Goal: Task Accomplishment & Management: Manage account settings

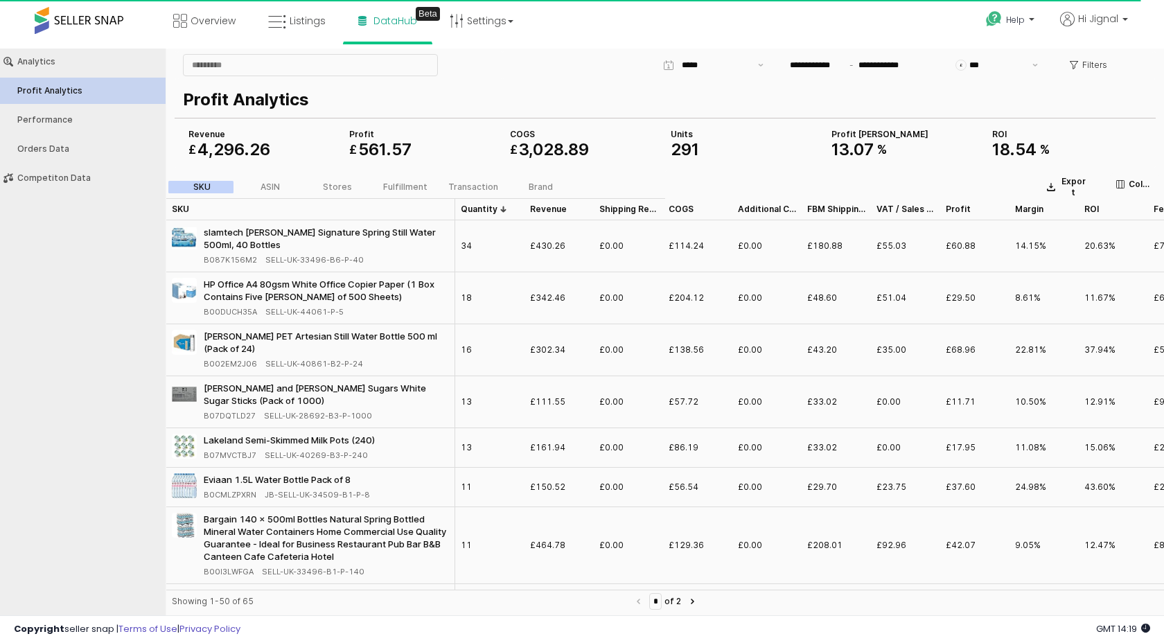
scroll to position [563, 0]
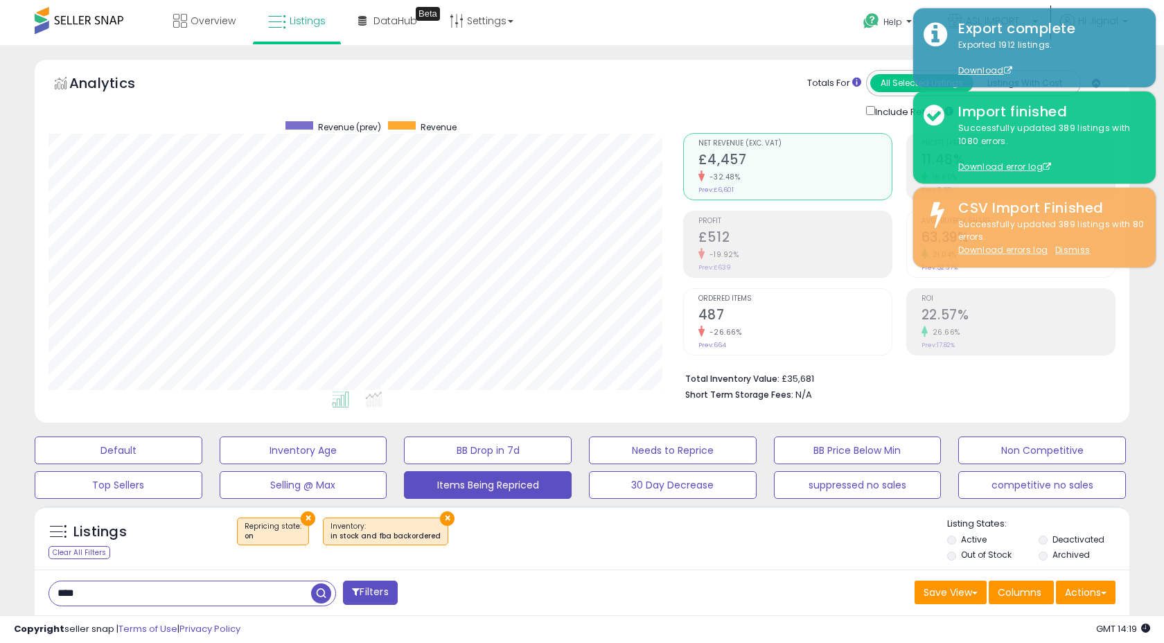
select select "**"
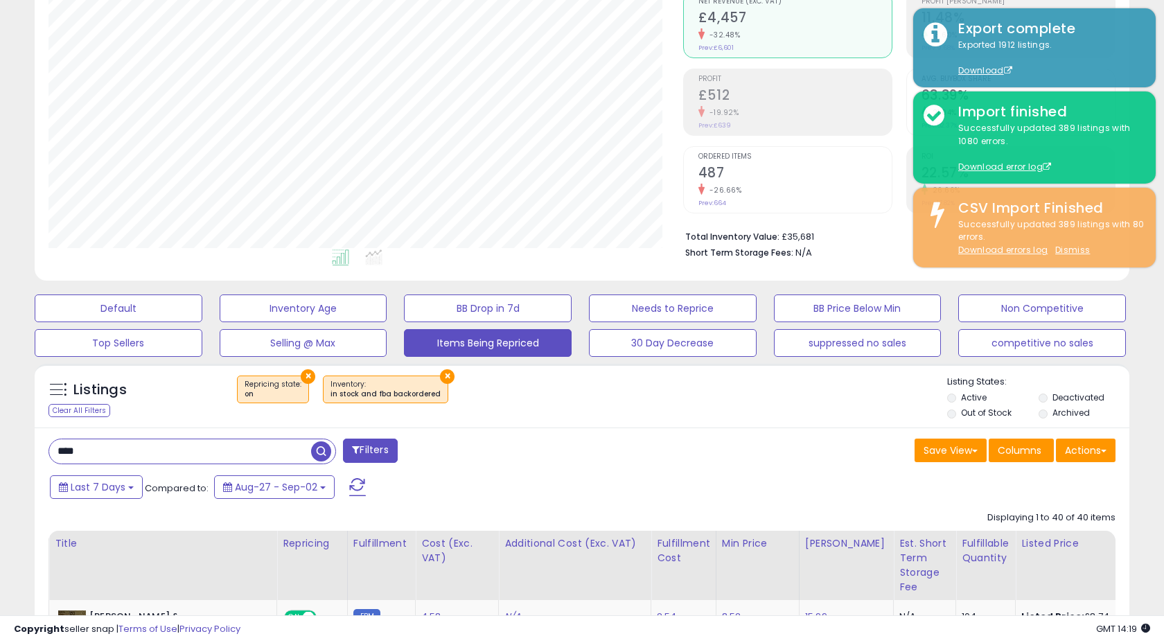
scroll to position [171, 0]
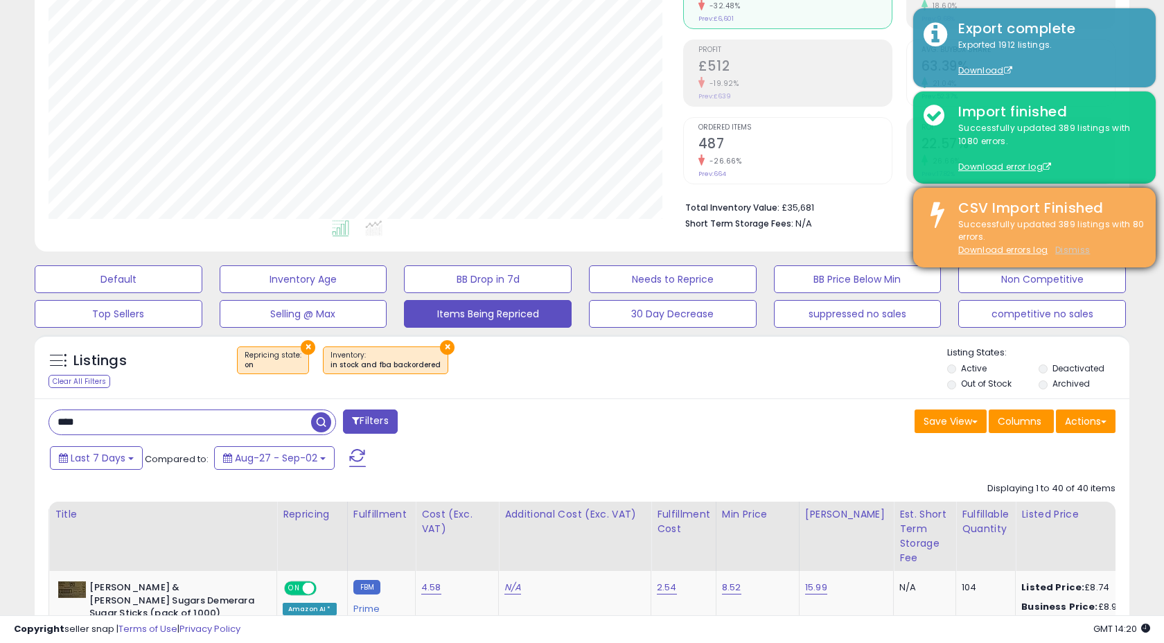
click at [1071, 248] on u "Dismiss" at bounding box center [1072, 250] width 35 height 12
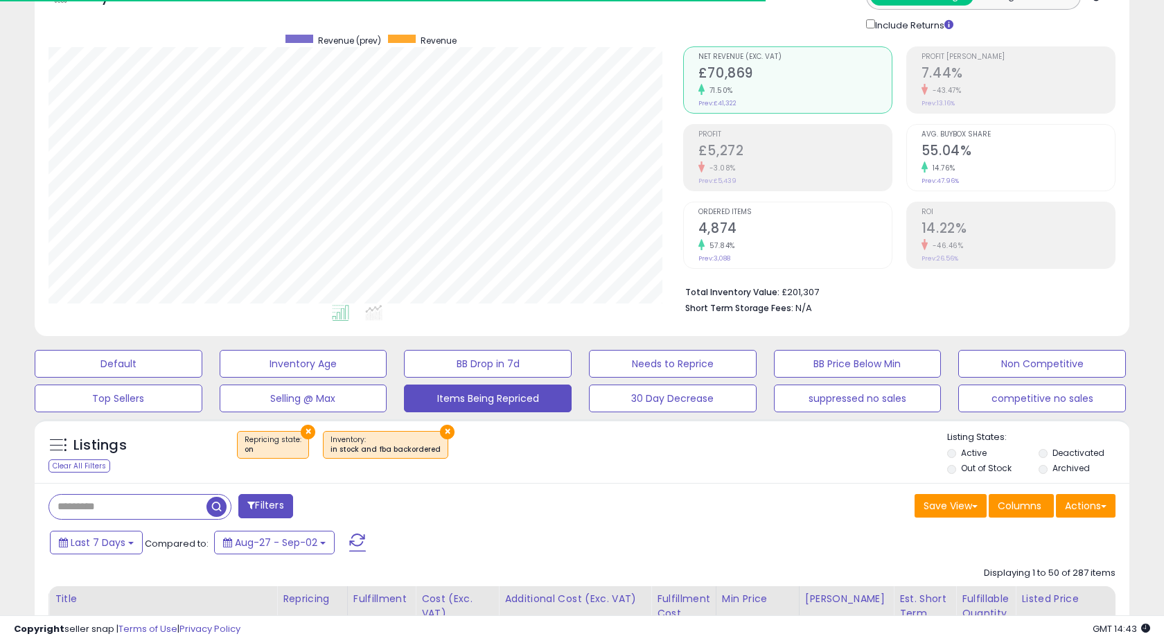
scroll to position [0, 0]
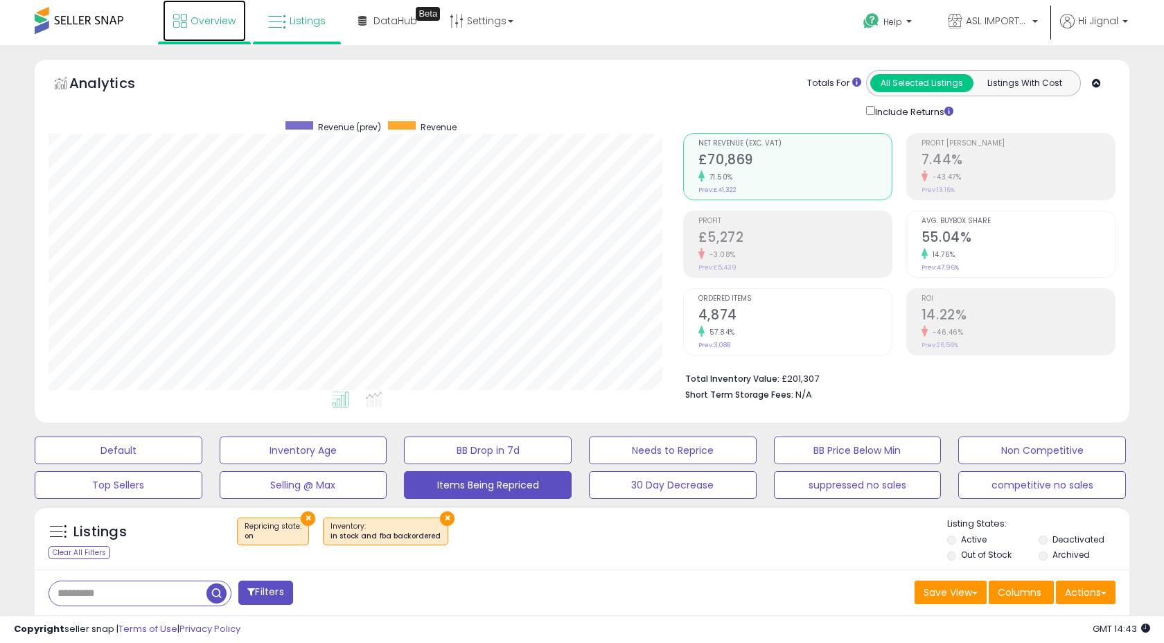
click at [204, 22] on span "Overview" at bounding box center [213, 21] width 45 height 14
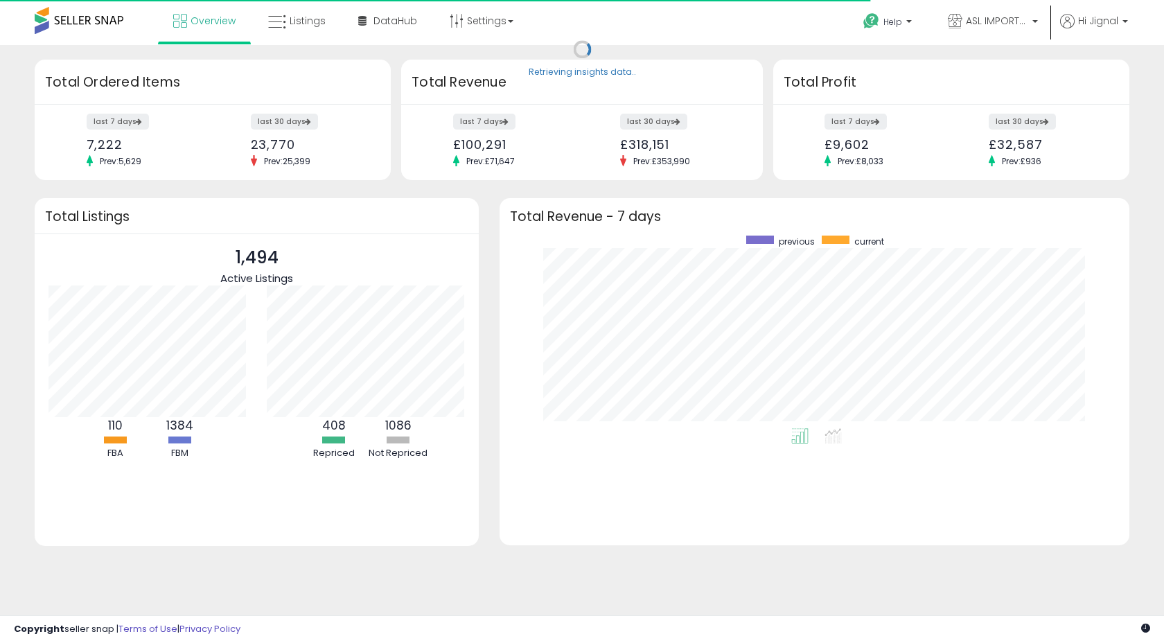
scroll to position [193, 602]
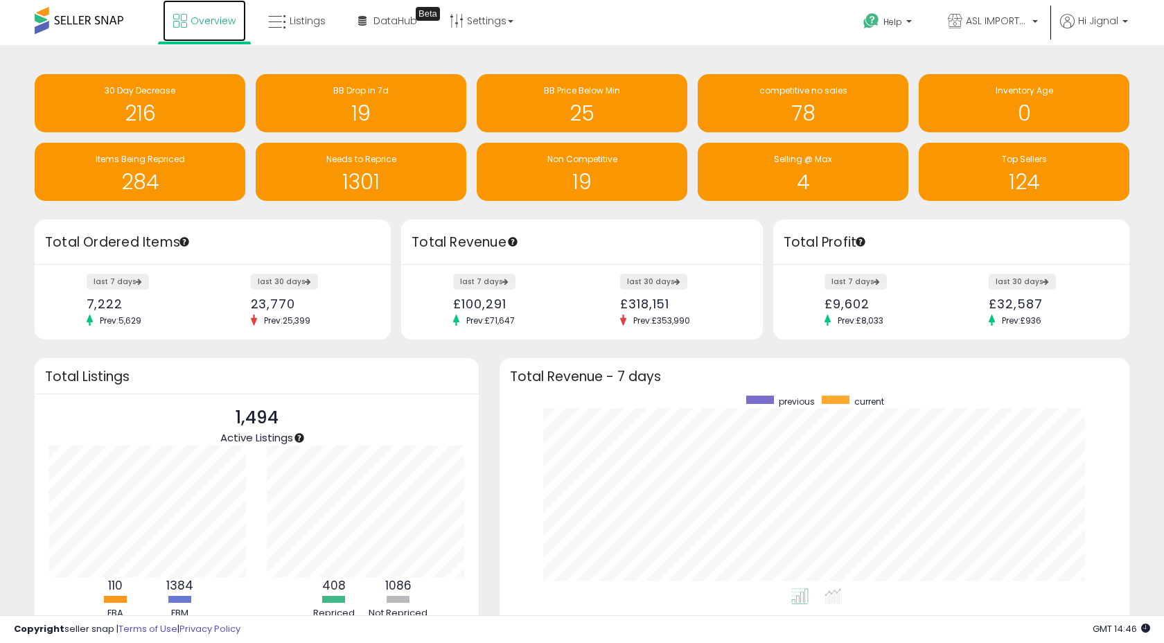
click at [186, 19] on icon at bounding box center [180, 21] width 14 height 14
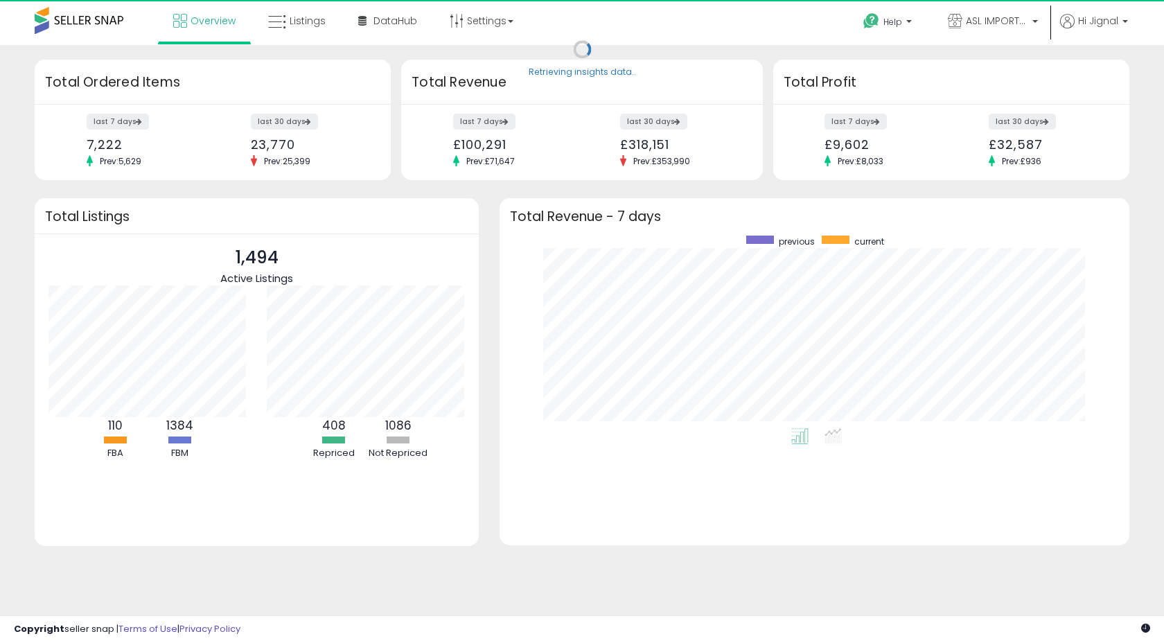
scroll to position [193, 602]
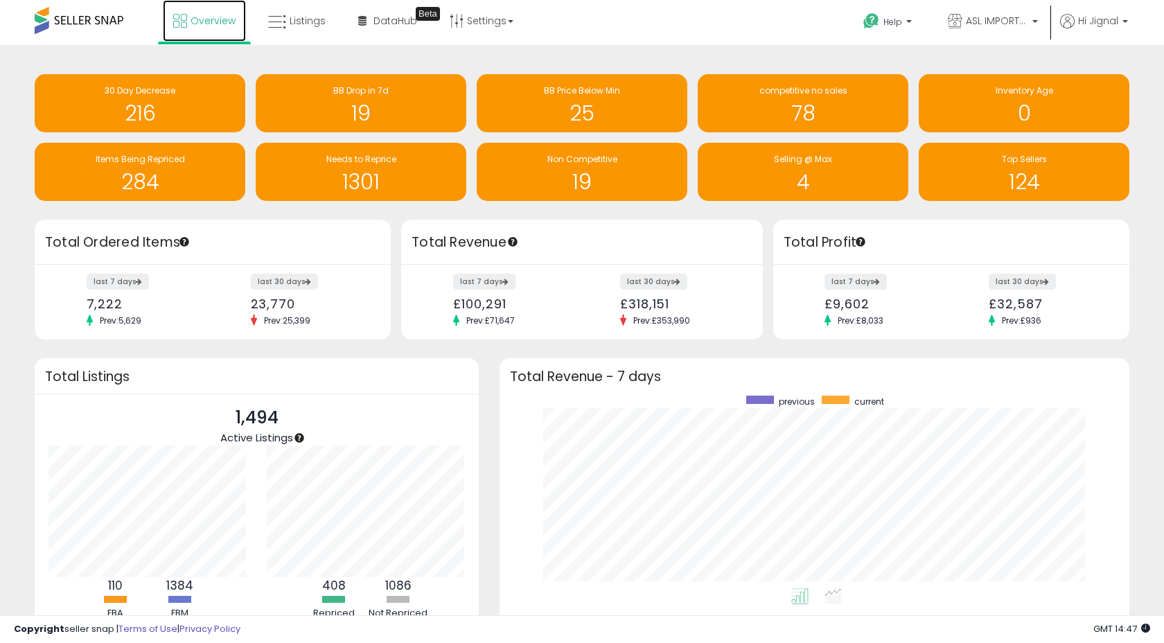
click at [202, 26] on span "Overview" at bounding box center [213, 21] width 45 height 14
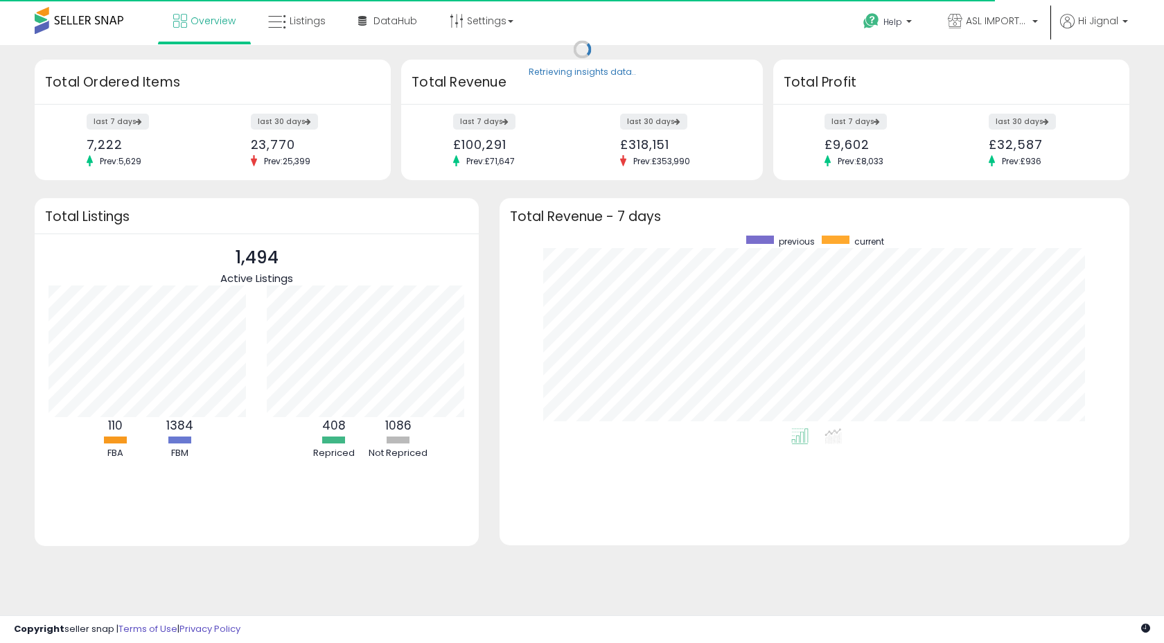
scroll to position [193, 602]
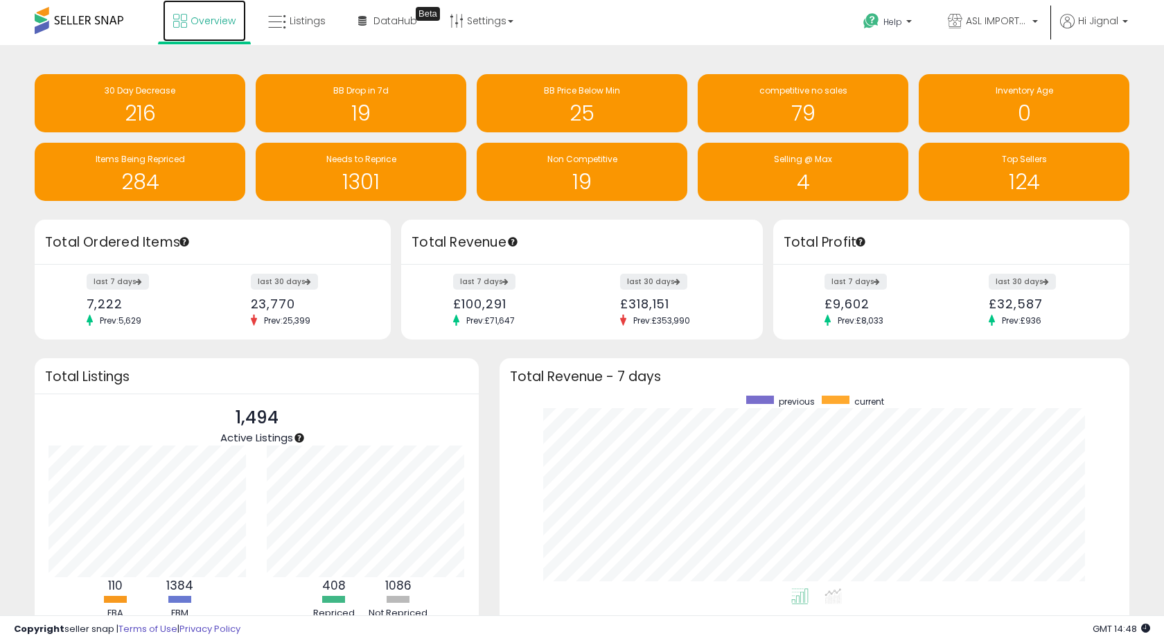
click at [209, 28] on link "Overview" at bounding box center [204, 21] width 83 height 42
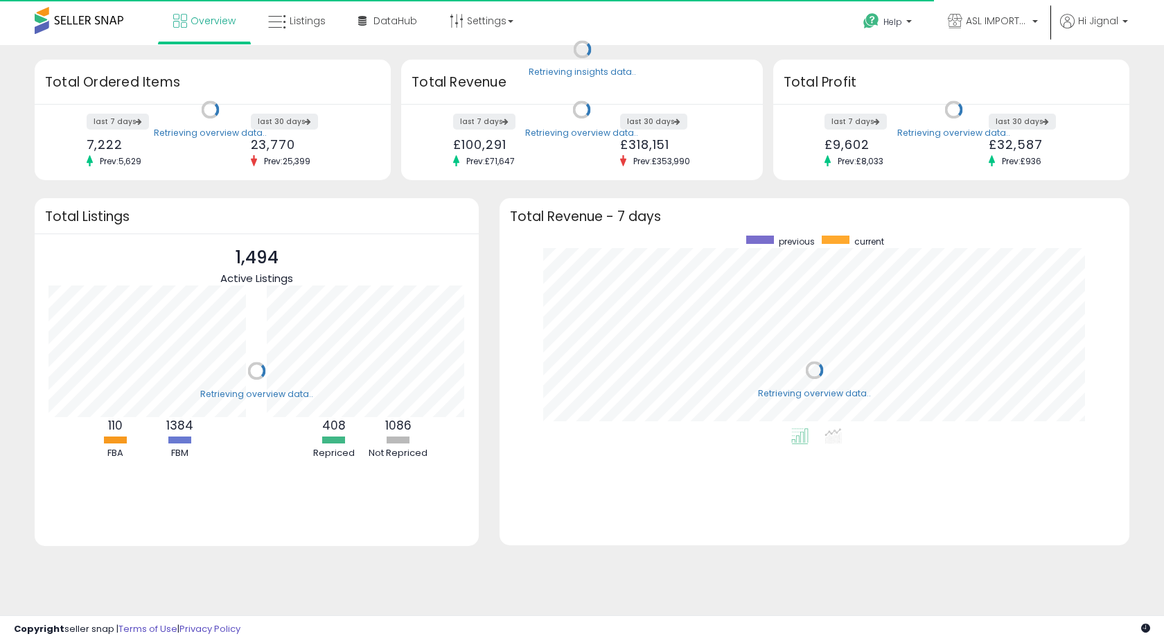
scroll to position [193, 602]
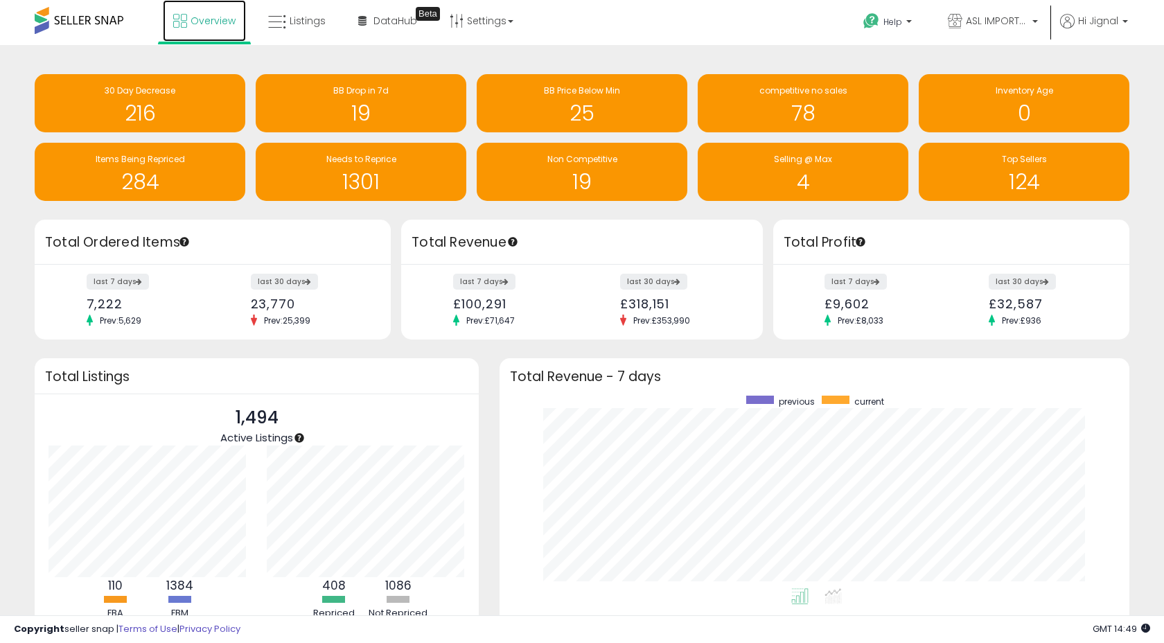
click at [222, 21] on span "Overview" at bounding box center [213, 21] width 45 height 14
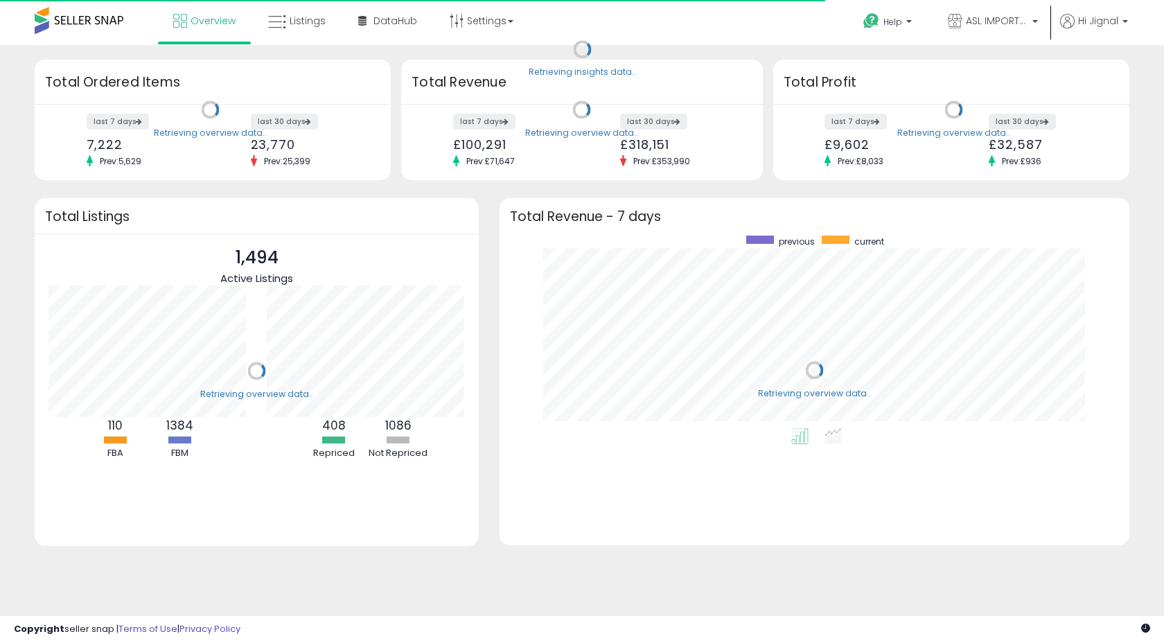
scroll to position [193, 602]
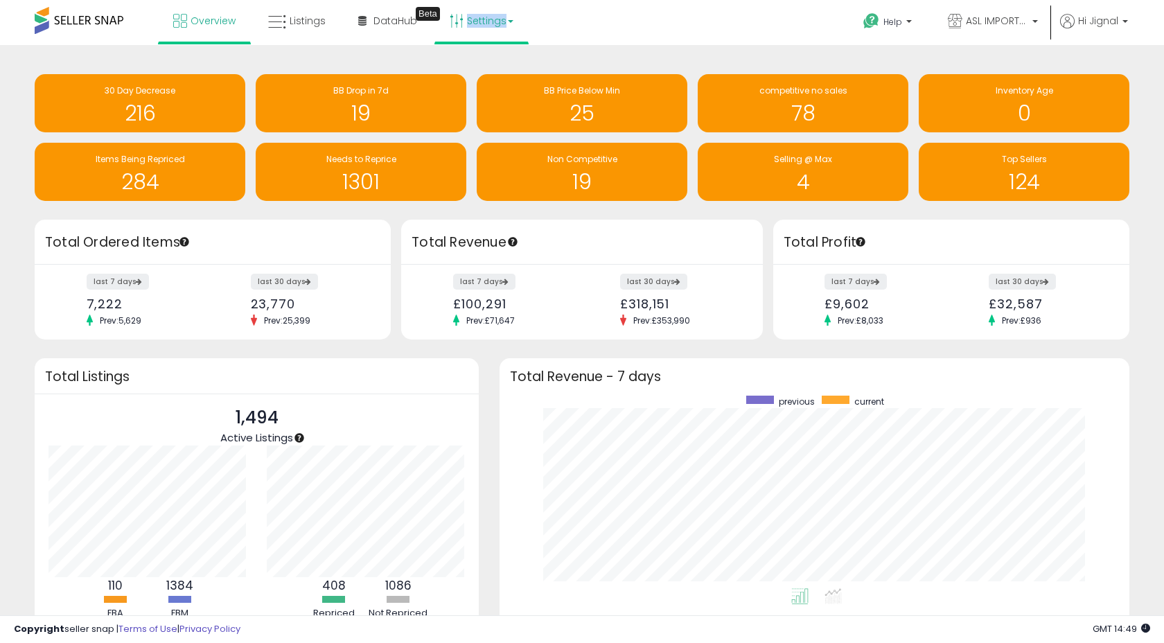
click at [507, 14] on link "Settings" at bounding box center [481, 21] width 85 height 42
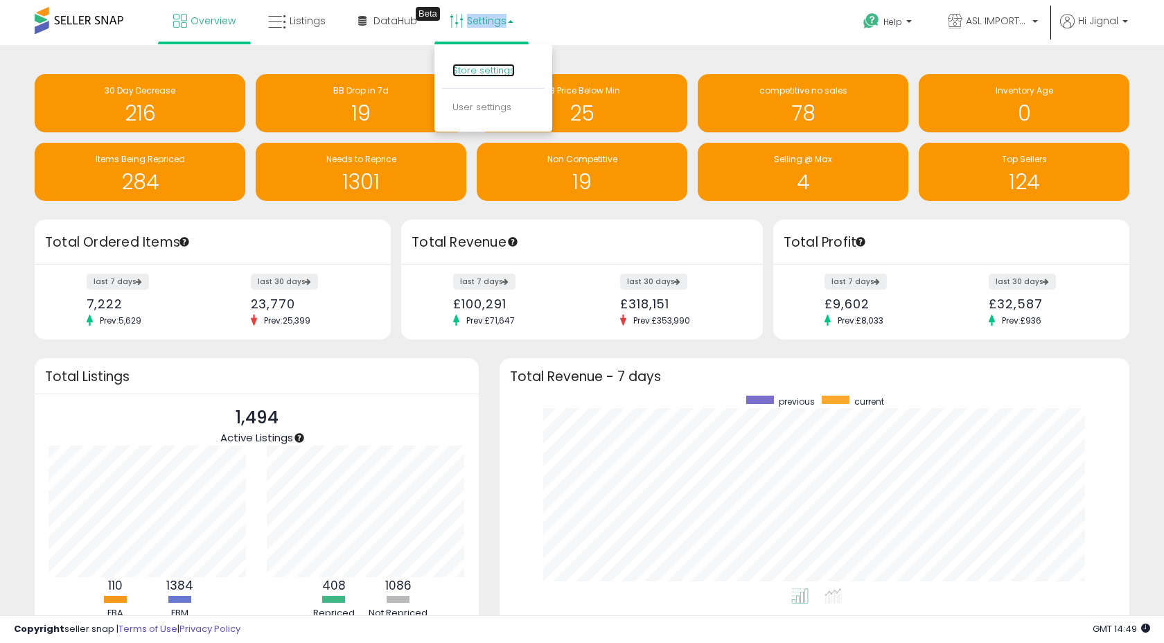
click at [497, 67] on link "Store settings" at bounding box center [483, 70] width 62 height 13
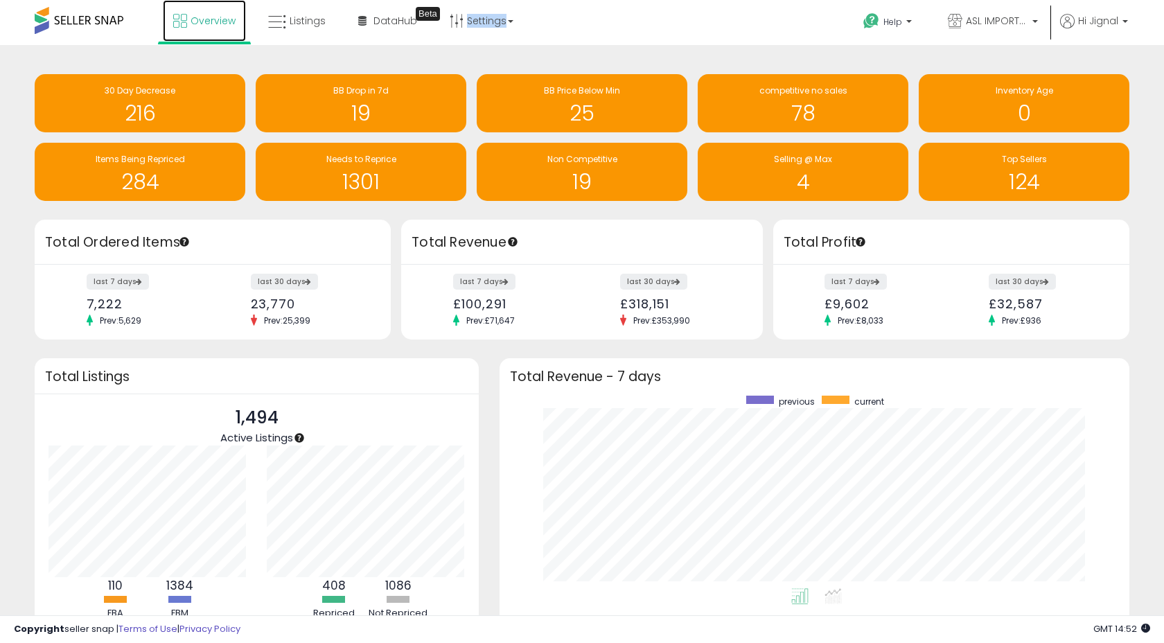
click at [202, 24] on span "Overview" at bounding box center [213, 21] width 45 height 14
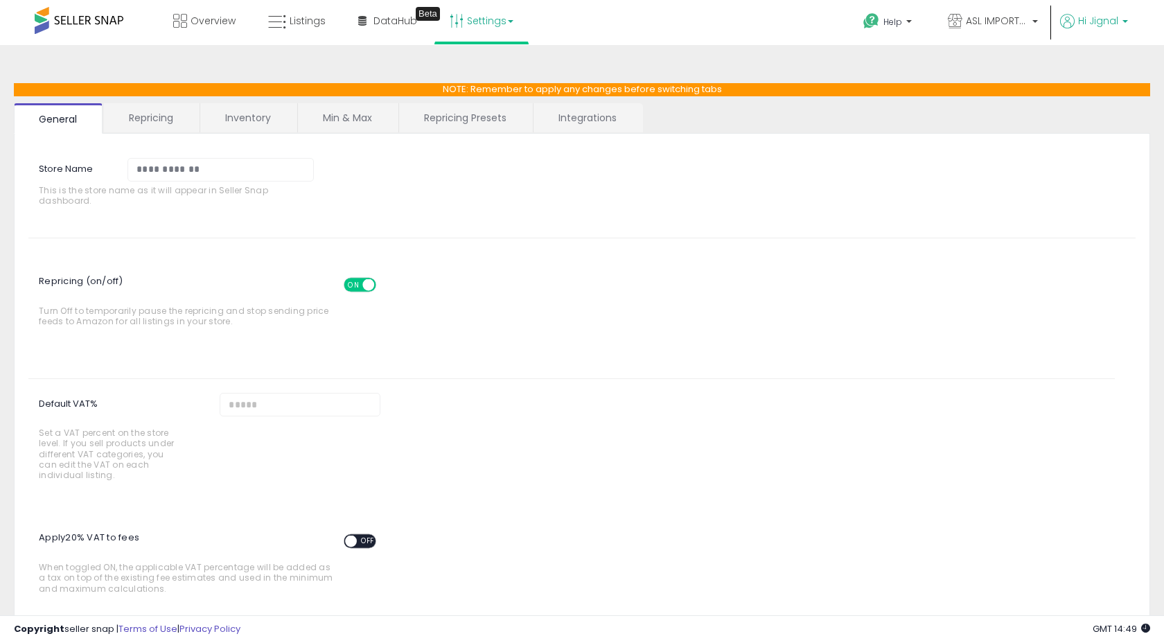
click at [1087, 26] on span "Hi Jignal" at bounding box center [1098, 21] width 40 height 14
click at [1079, 76] on link "Account" at bounding box center [1081, 73] width 37 height 13
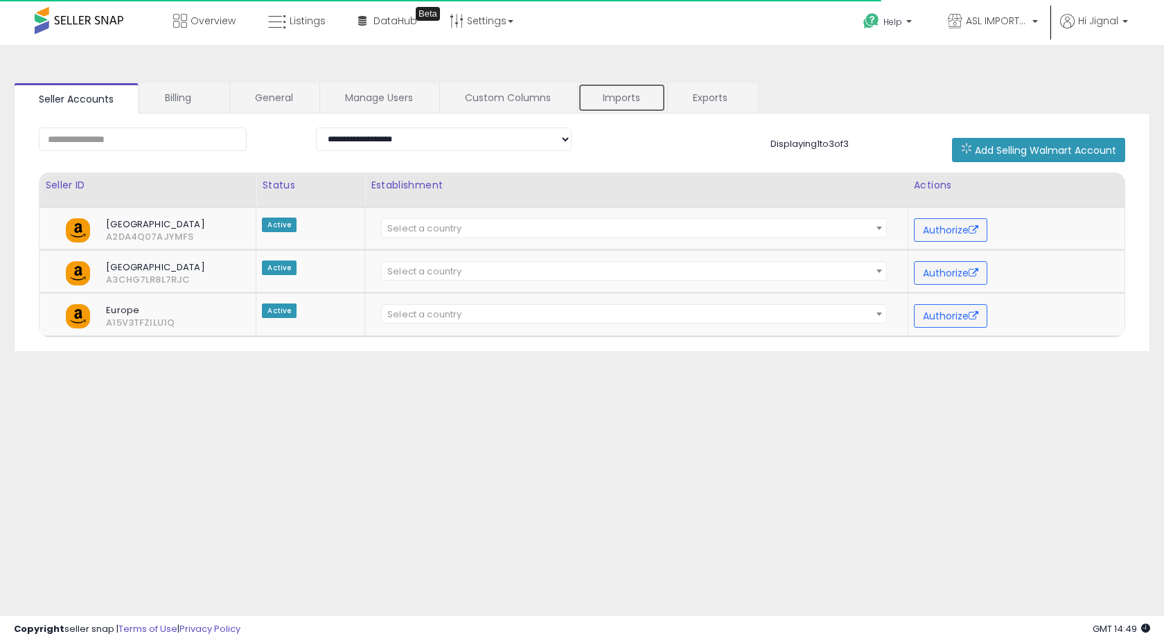
click at [625, 96] on link "Imports" at bounding box center [622, 97] width 88 height 29
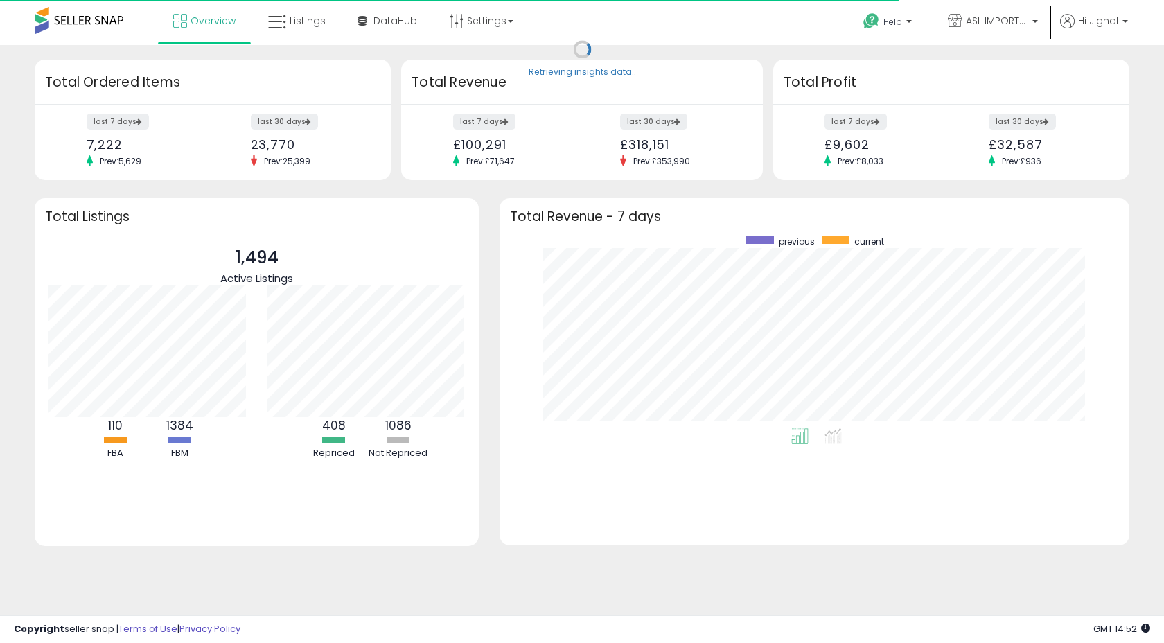
scroll to position [193, 602]
